Goal: Task Accomplishment & Management: Use online tool/utility

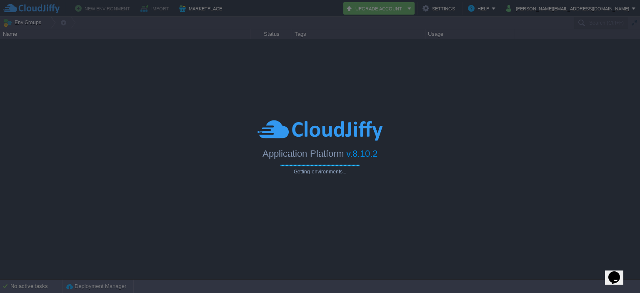
type input "Search (Ctrl+F)"
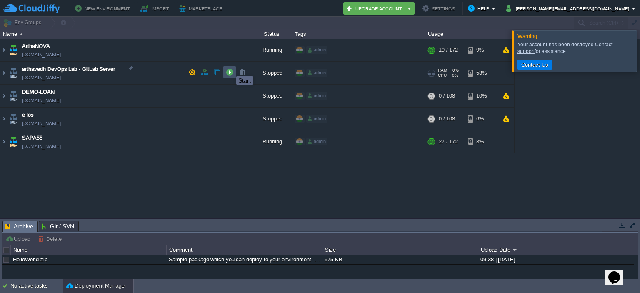
click at [230, 69] on button "button" at bounding box center [230, 72] width 8 height 8
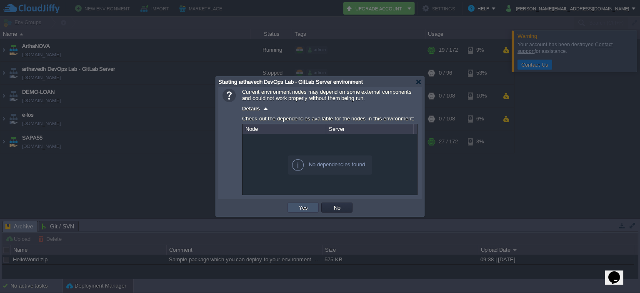
click at [307, 209] on button "Yes" at bounding box center [303, 208] width 14 height 8
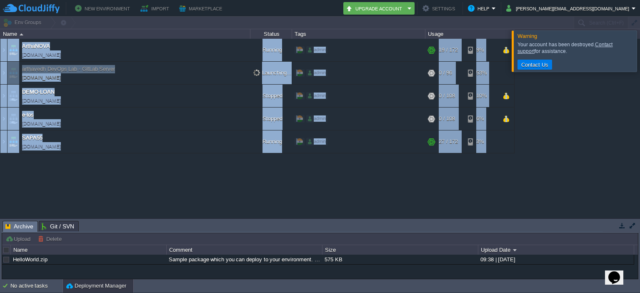
click at [307, 209] on div "ArthaNOVA arthanova.cloudjiffy.net Running admin + Add to Env Group RAM 10% CPU…" at bounding box center [320, 129] width 640 height 180
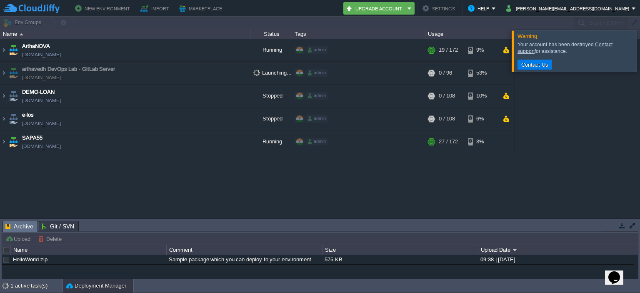
click at [231, 186] on div "ArthaNOVA arthanova.cloudjiffy.net Running admin + Add to Env Group RAM 10% CPU…" at bounding box center [320, 129] width 640 height 180
click at [229, 121] on button "button" at bounding box center [230, 119] width 8 height 8
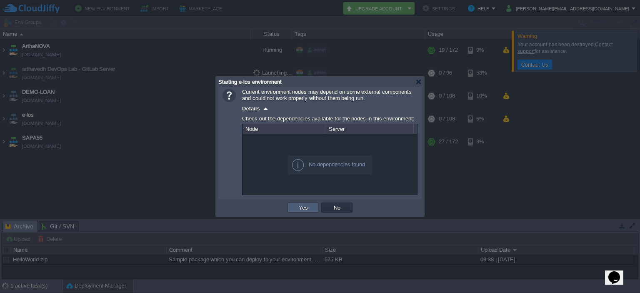
click at [310, 208] on td "Yes" at bounding box center [303, 208] width 31 height 10
